Goal: Transaction & Acquisition: Purchase product/service

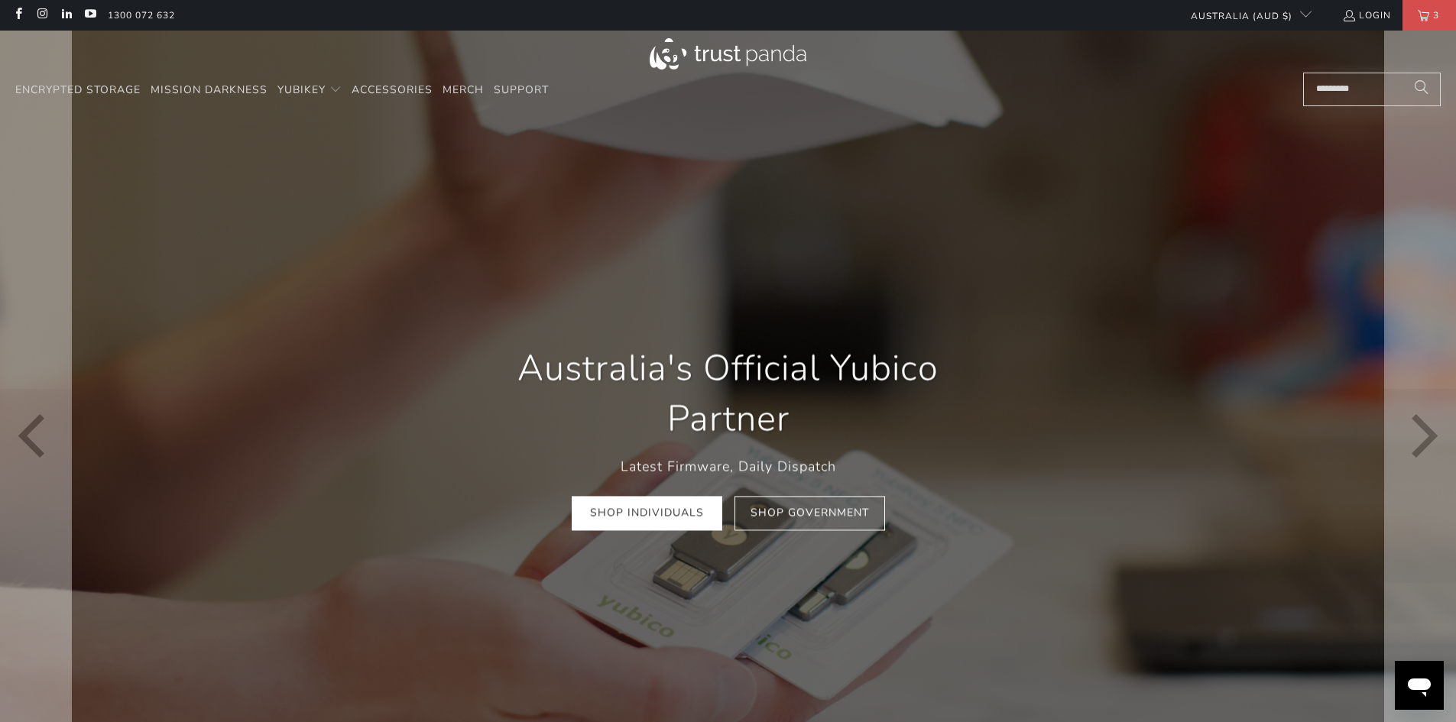
scroll to position [0, 587]
click at [669, 512] on link "Shop Individuals" at bounding box center [647, 514] width 151 height 34
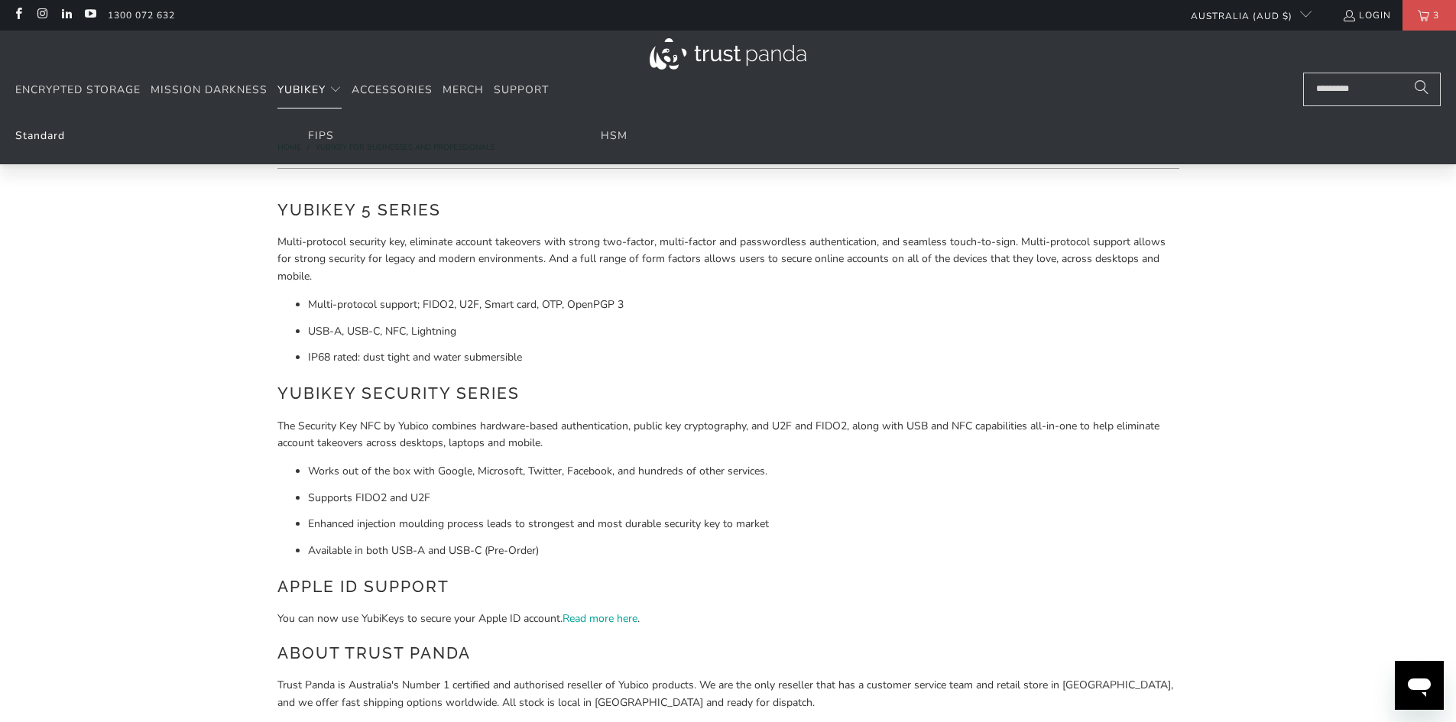
click at [47, 138] on link "Standard" at bounding box center [40, 135] width 50 height 15
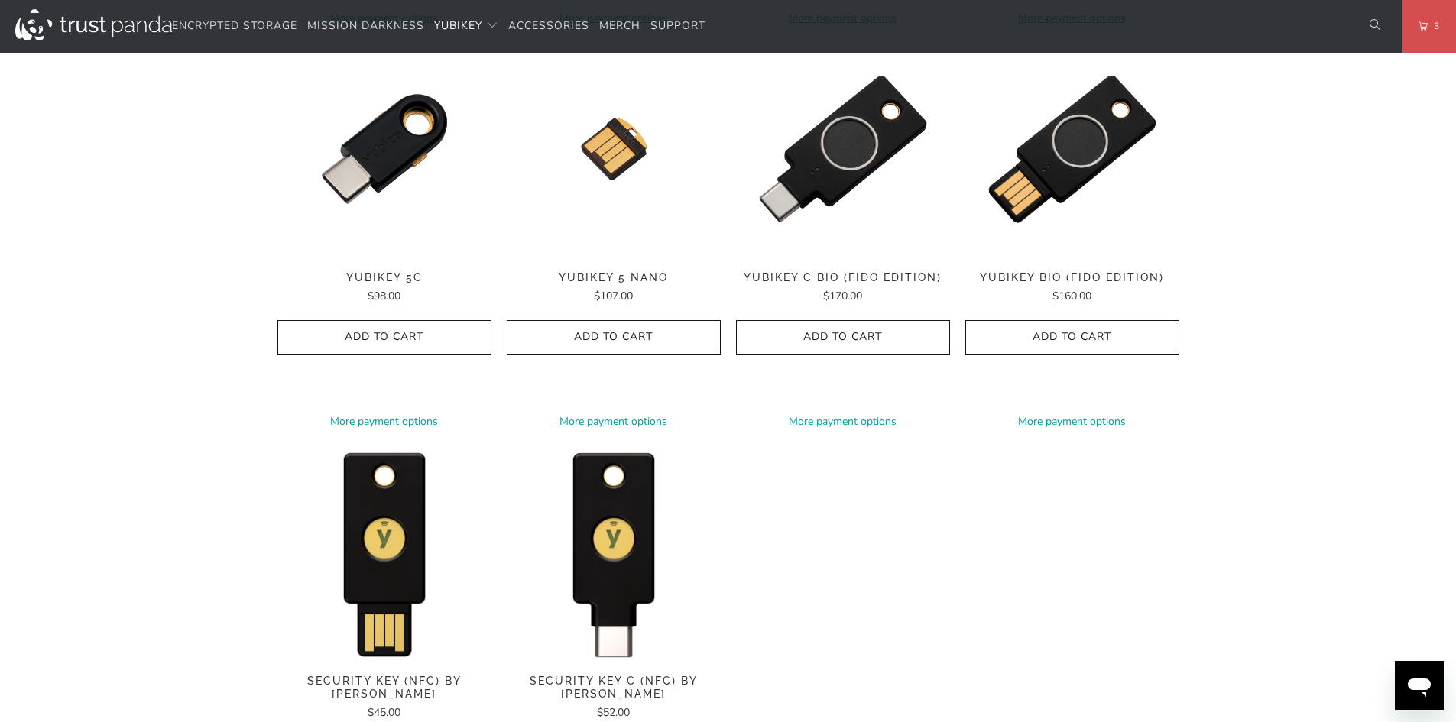
scroll to position [1223, 0]
